Goal: Information Seeking & Learning: Learn about a topic

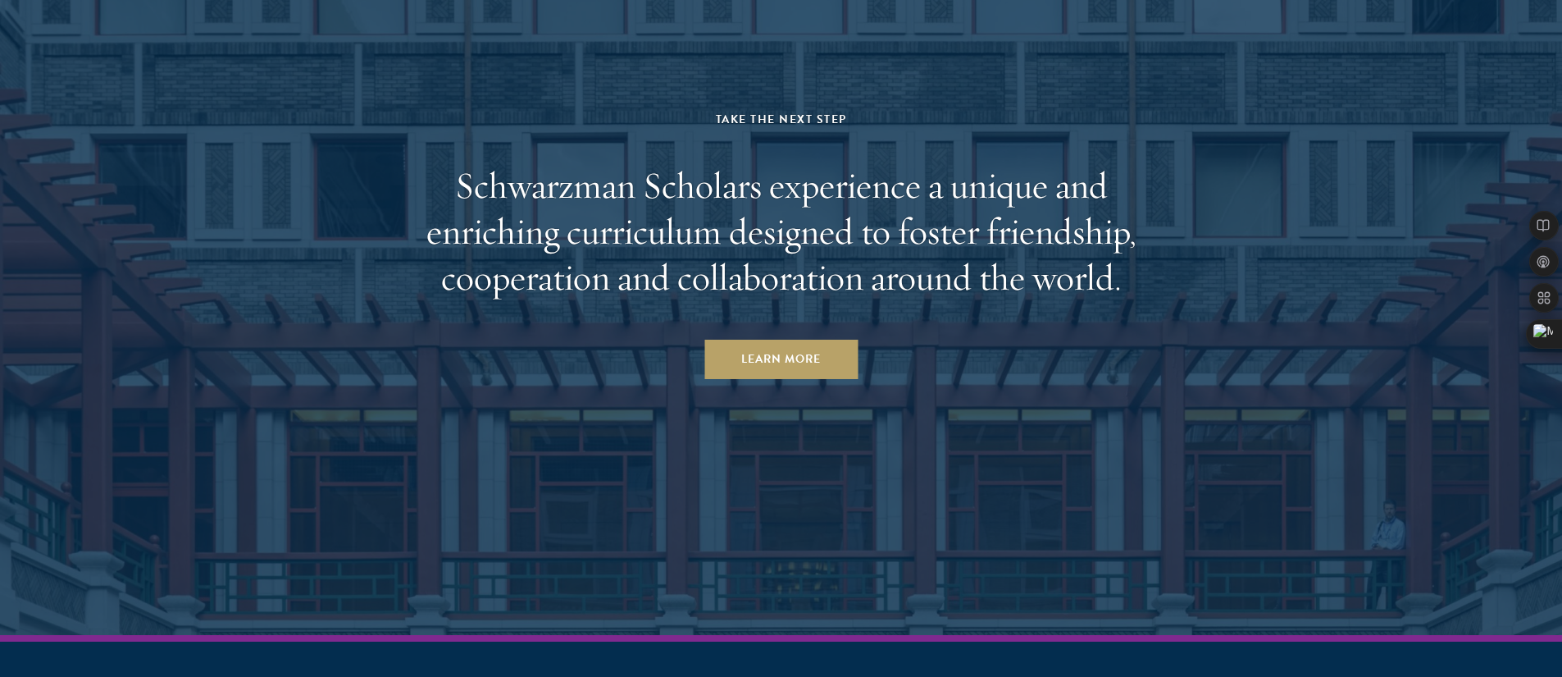
scroll to position [8695, 0]
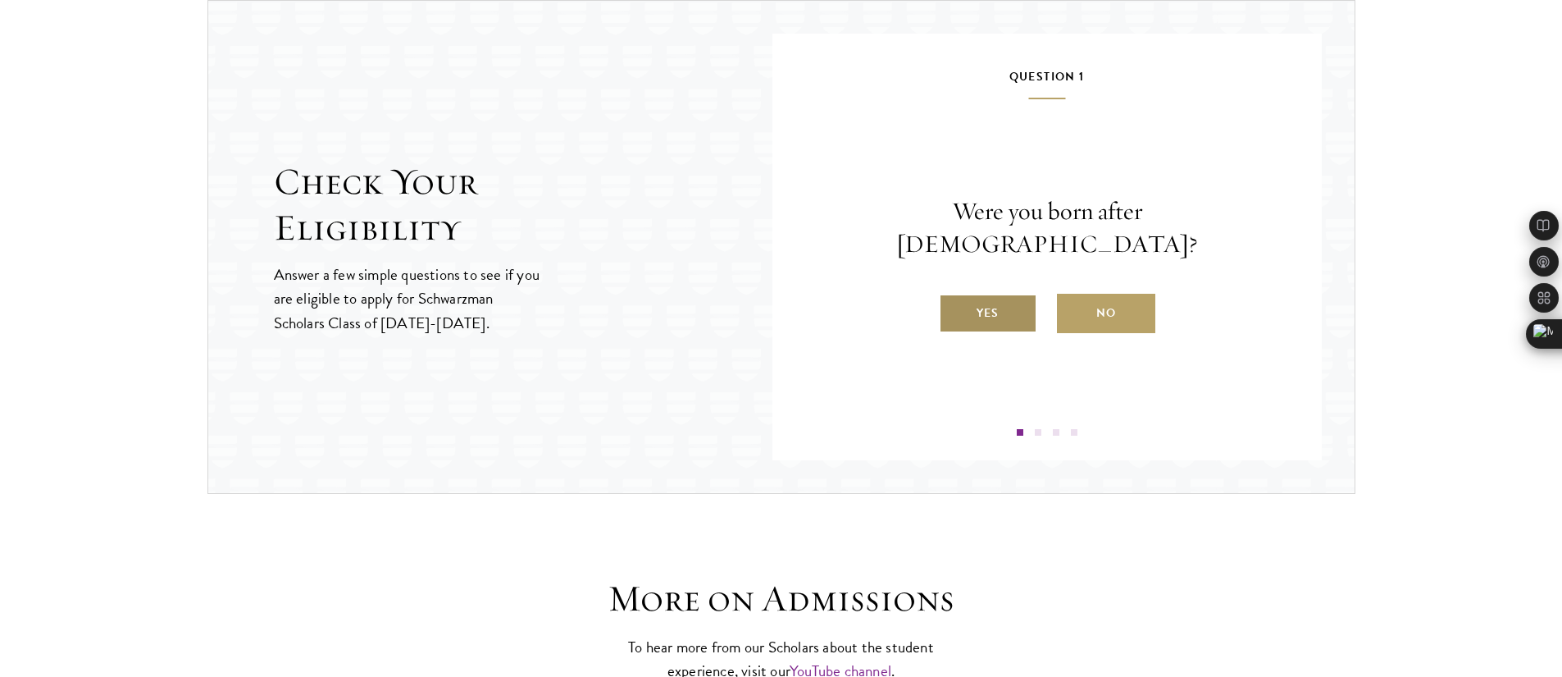
click at [987, 308] on label "Yes" at bounding box center [988, 313] width 98 height 39
click at [954, 308] on input "Yes" at bounding box center [946, 302] width 15 height 15
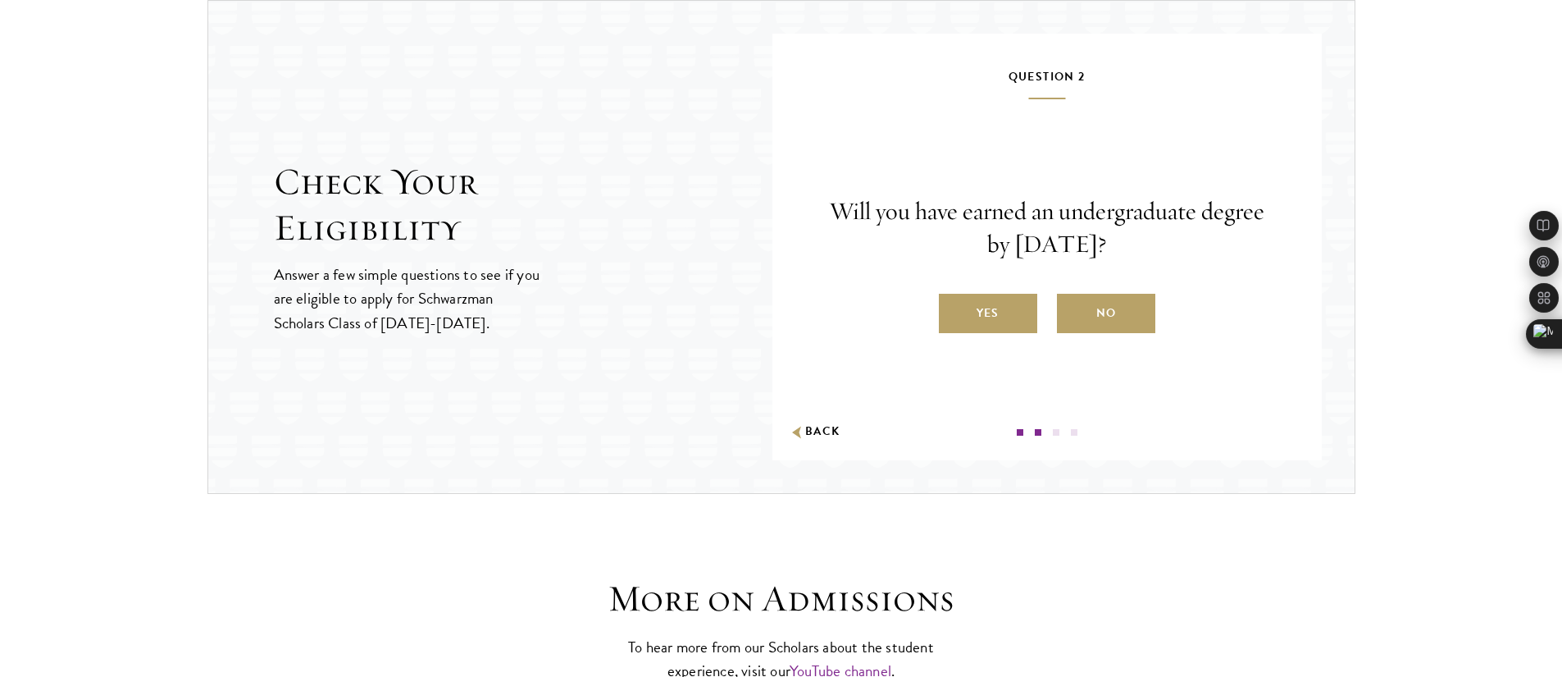
click at [987, 308] on label "Yes" at bounding box center [988, 313] width 98 height 39
click at [954, 308] on input "Yes" at bounding box center [946, 302] width 15 height 15
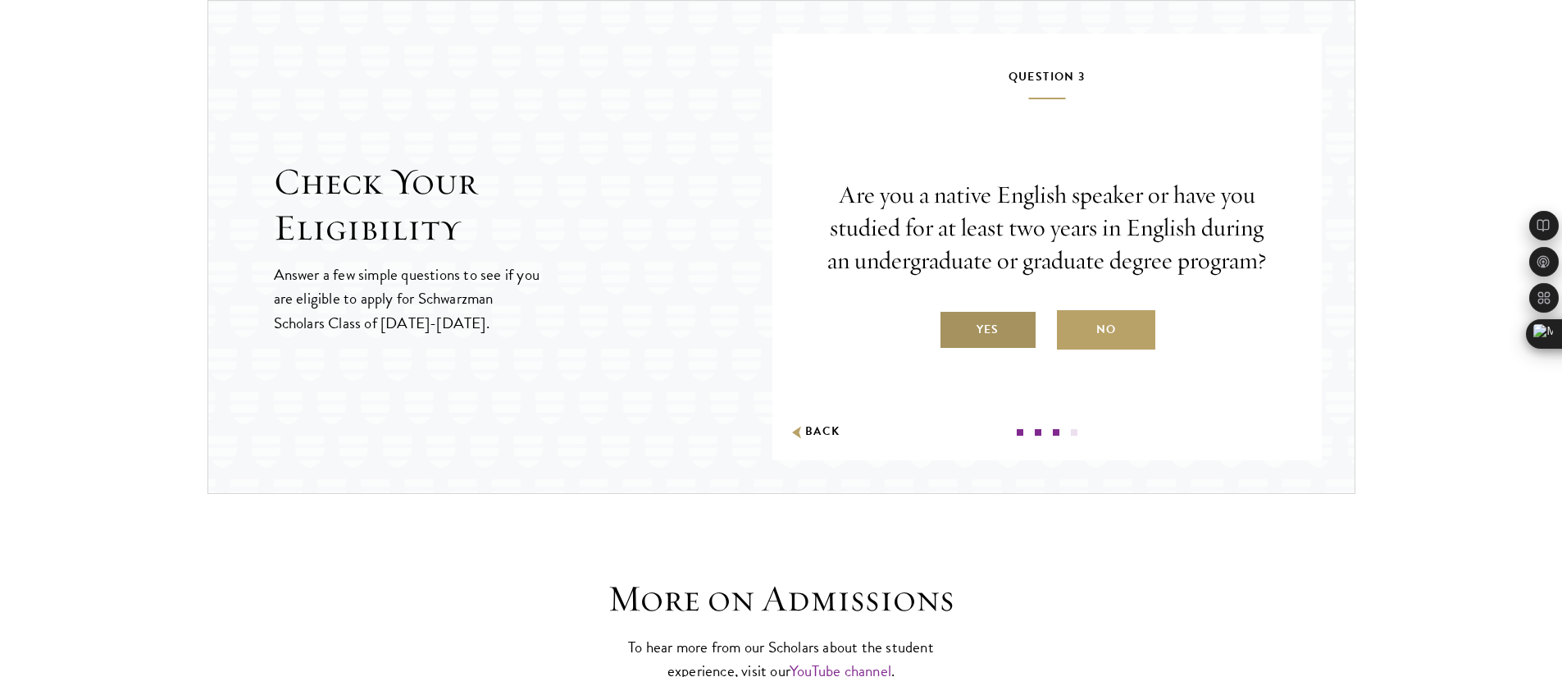
click at [984, 327] on label "Yes" at bounding box center [988, 329] width 98 height 39
click at [954, 326] on input "Yes" at bounding box center [946, 319] width 15 height 15
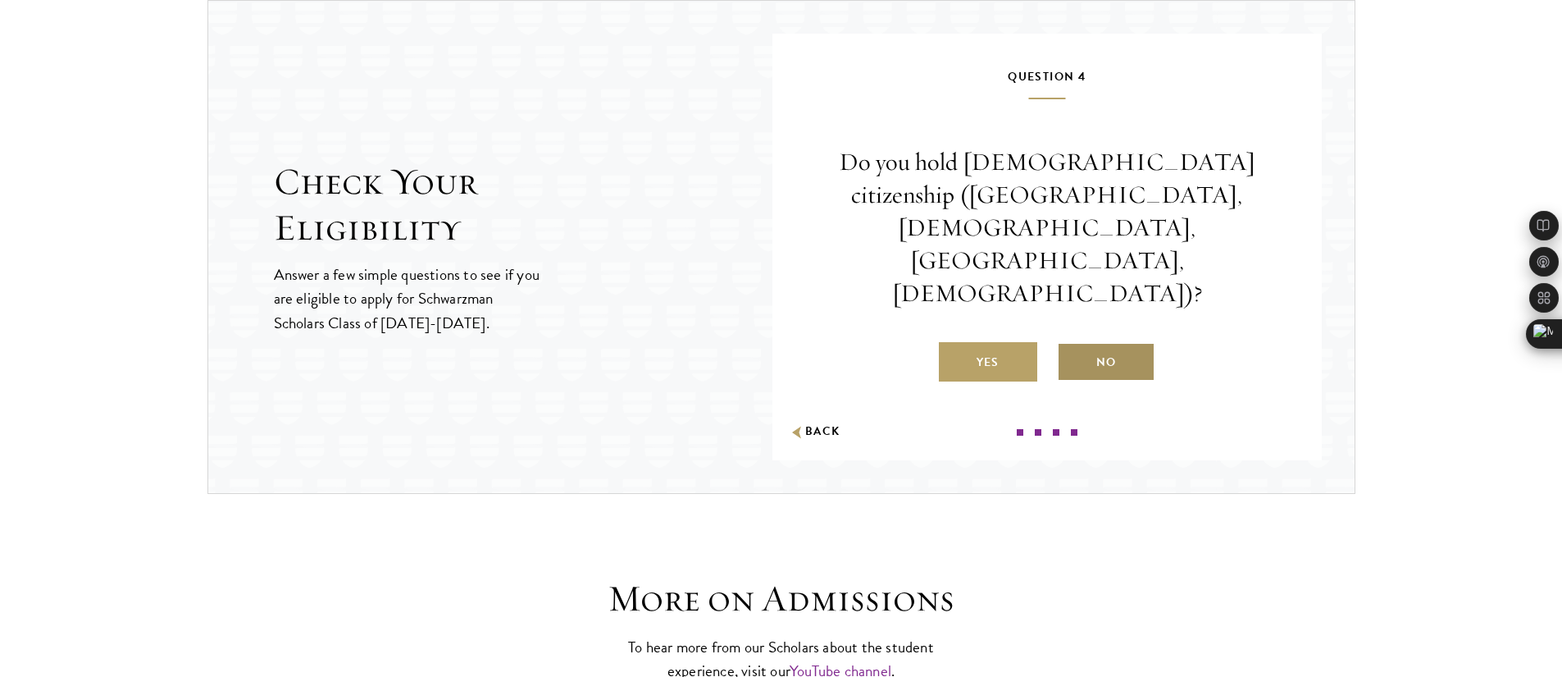
click at [1108, 342] on label "No" at bounding box center [1106, 361] width 98 height 39
click at [1072, 344] on input "No" at bounding box center [1064, 351] width 15 height 15
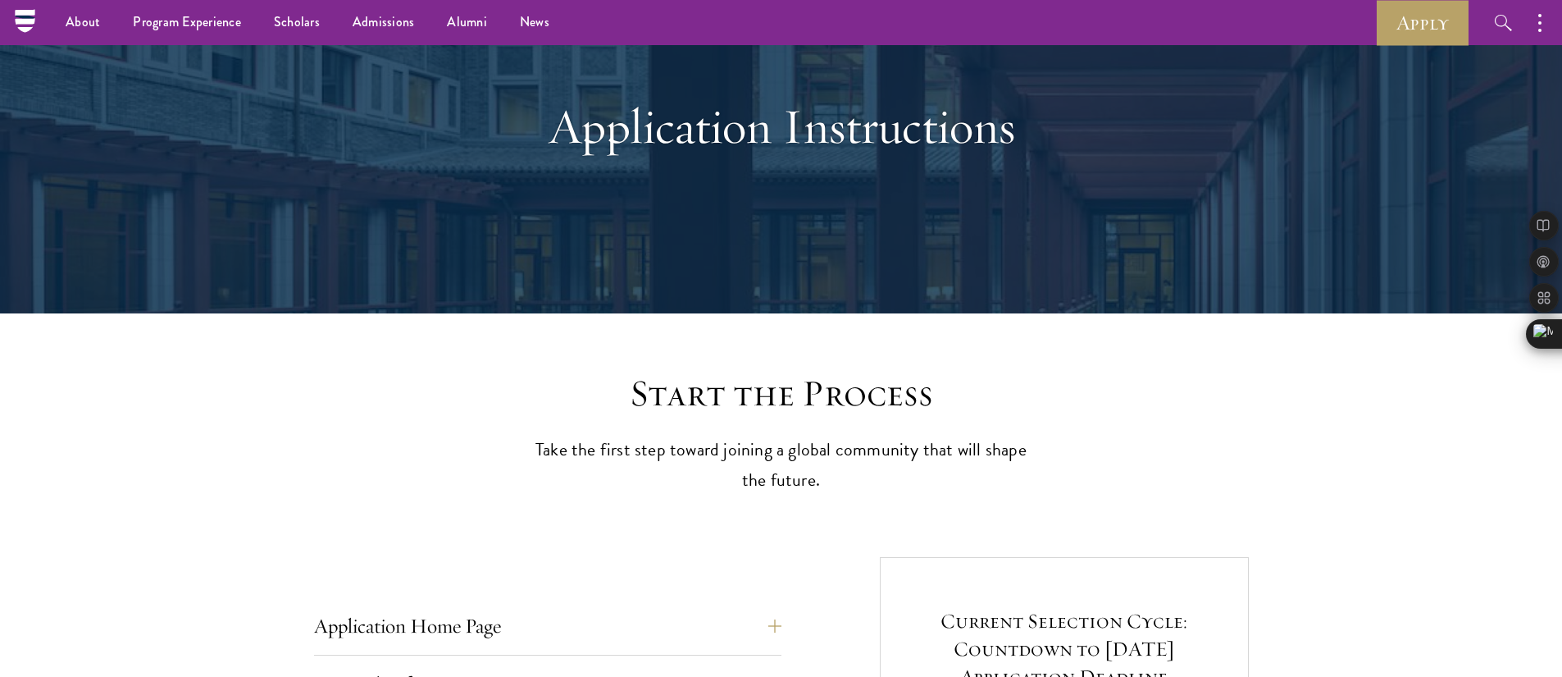
scroll to position [91, 0]
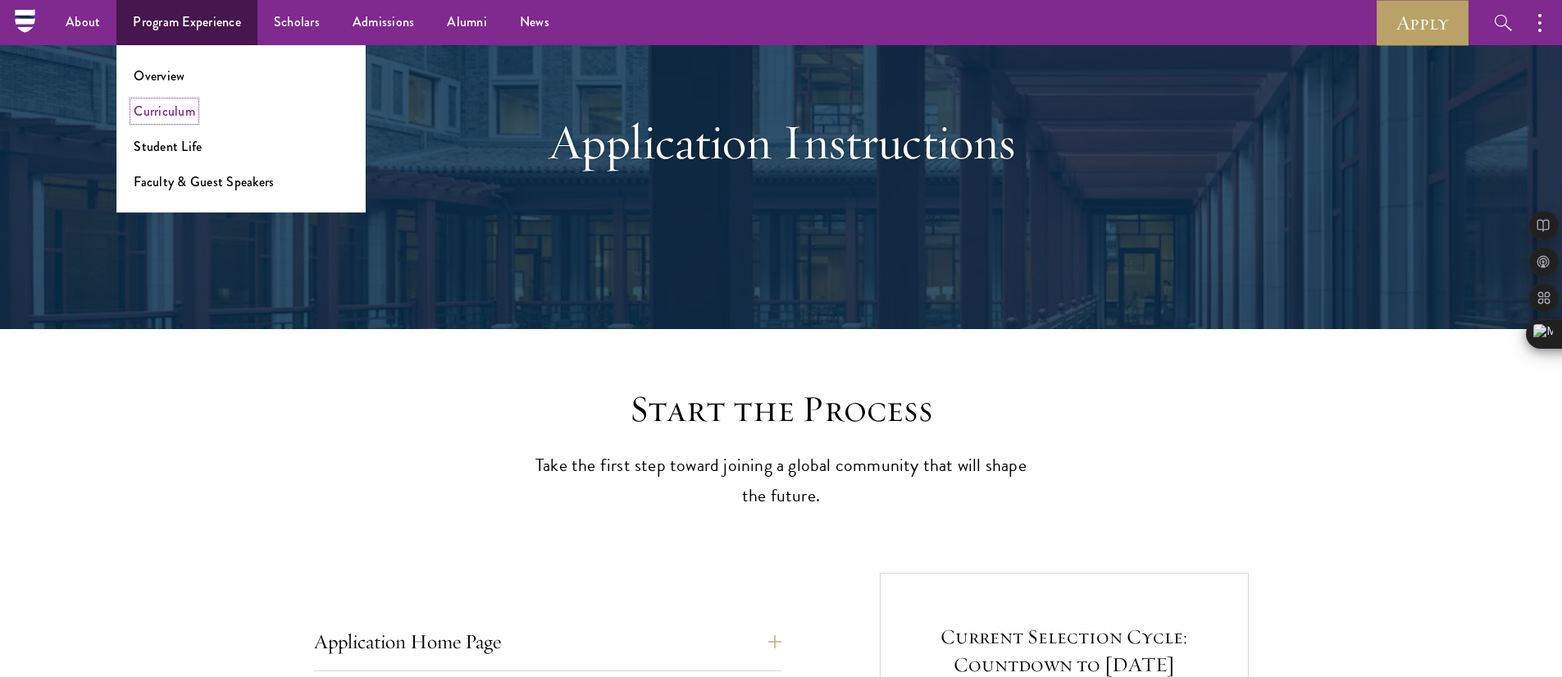
click at [186, 107] on link "Curriculum" at bounding box center [165, 111] width 62 height 19
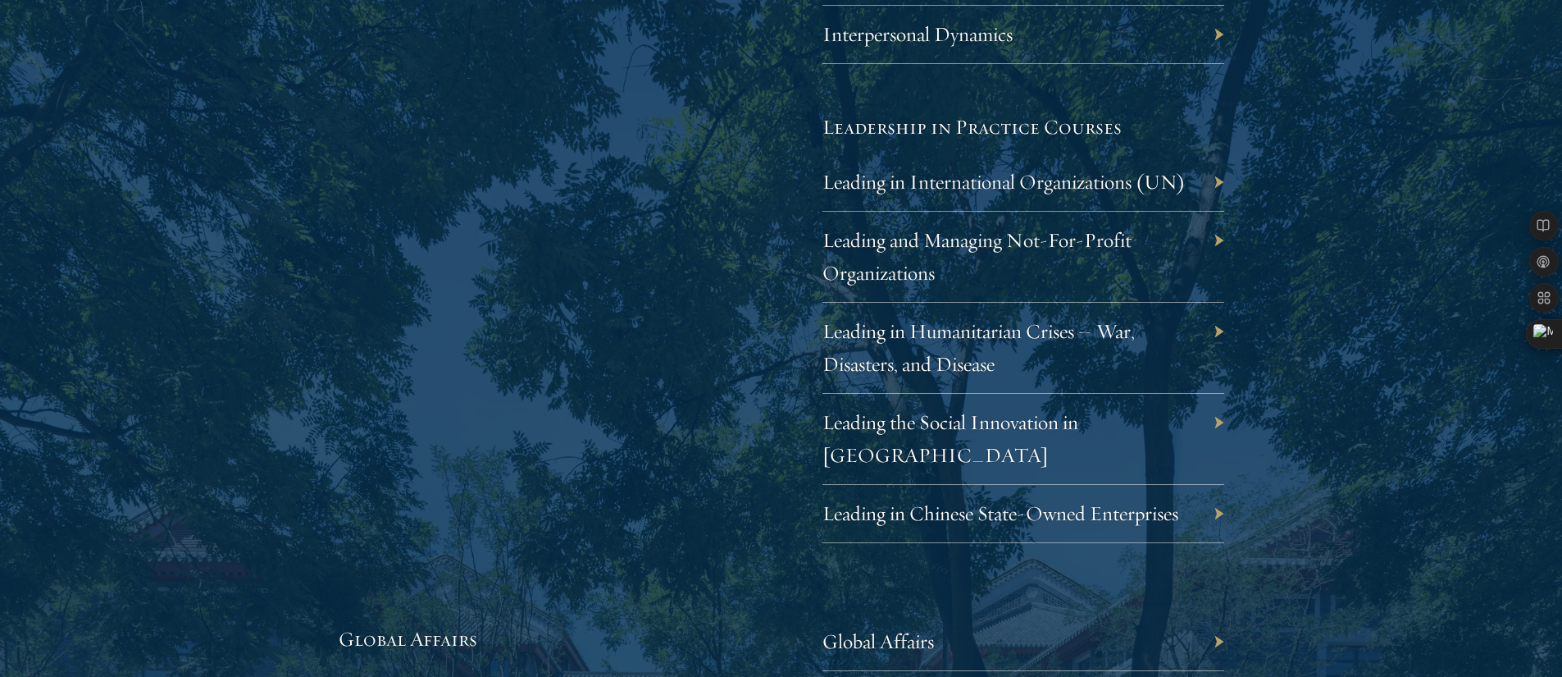
scroll to position [3464, 0]
